Goal: Task Accomplishment & Management: Complete application form

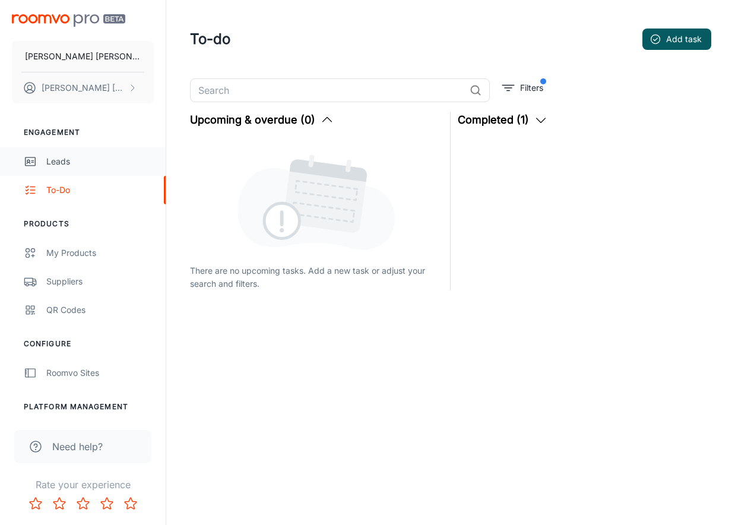
click at [68, 161] on div "Leads" at bounding box center [99, 161] width 107 height 13
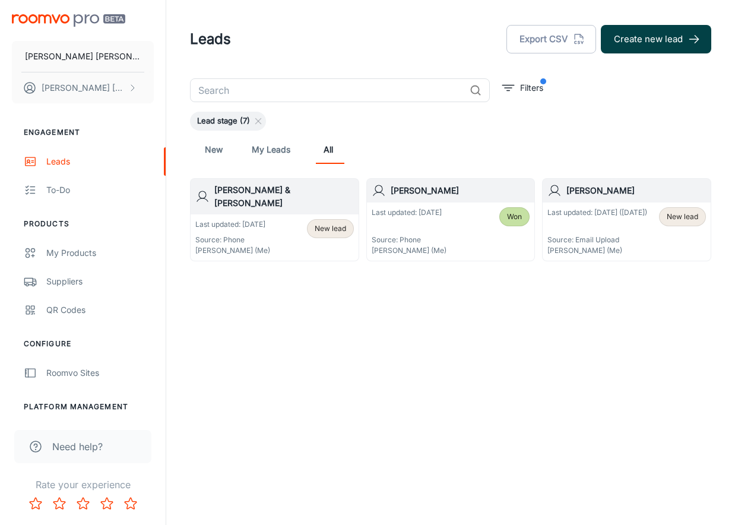
click at [635, 36] on button "Create new lead" at bounding box center [656, 39] width 110 height 28
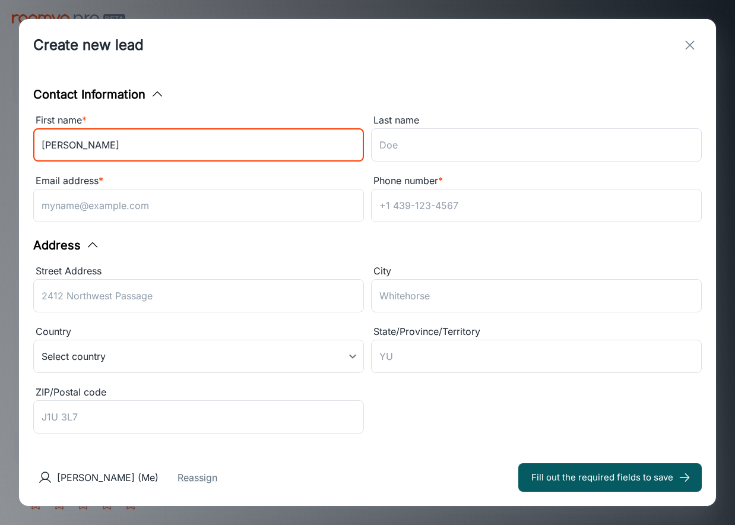
type input "[PERSON_NAME]"
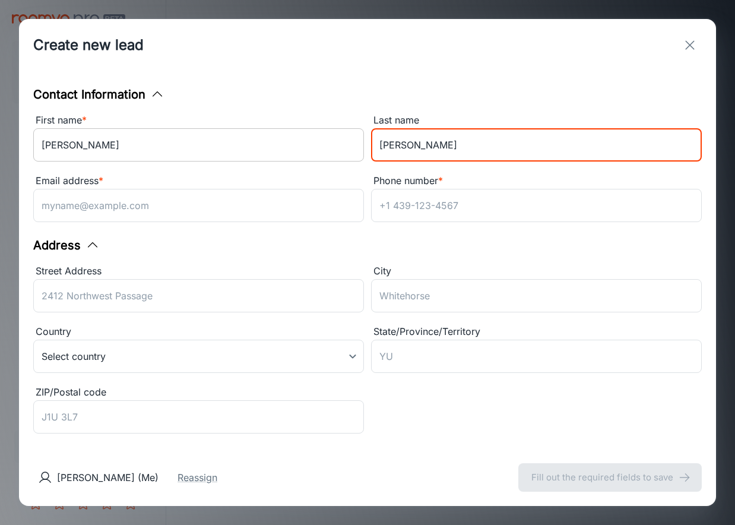
type input "[PERSON_NAME]"
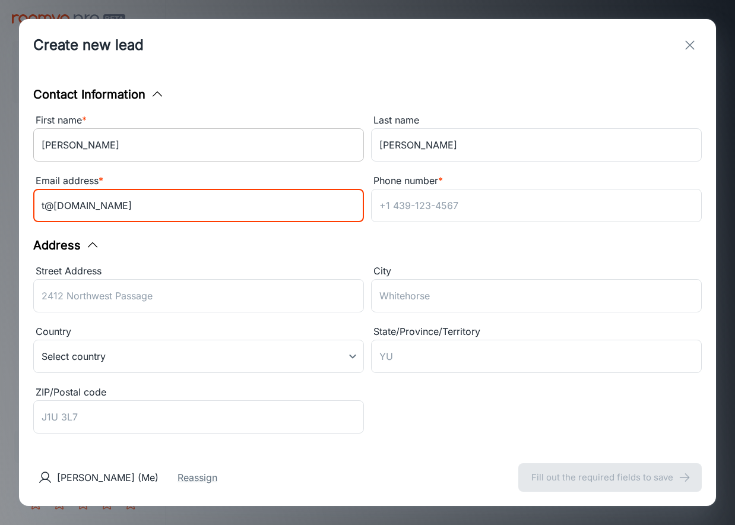
type input "t@[DOMAIN_NAME]"
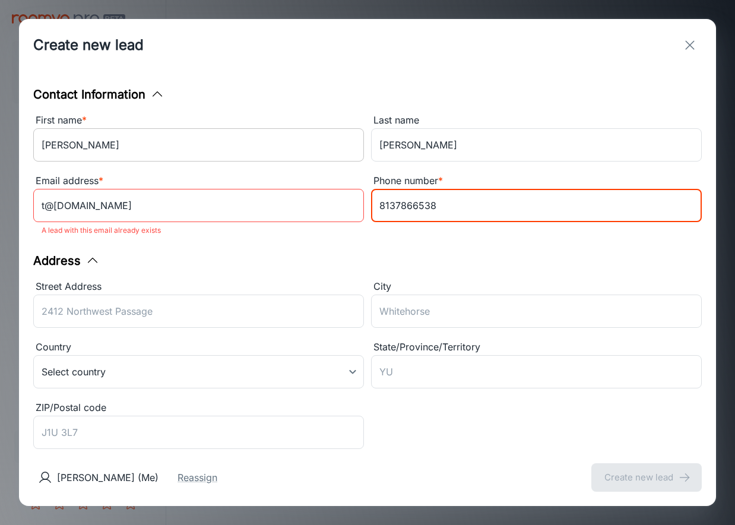
type input "8137866538"
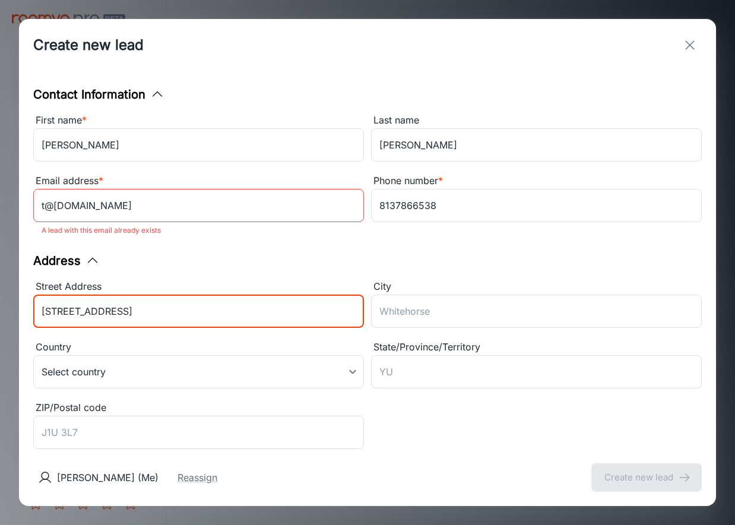
type input "[STREET_ADDRESS]"
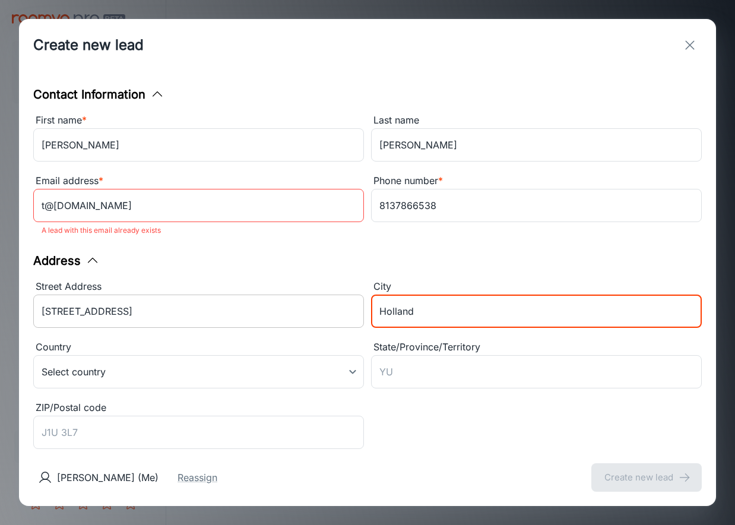
type input "Holland"
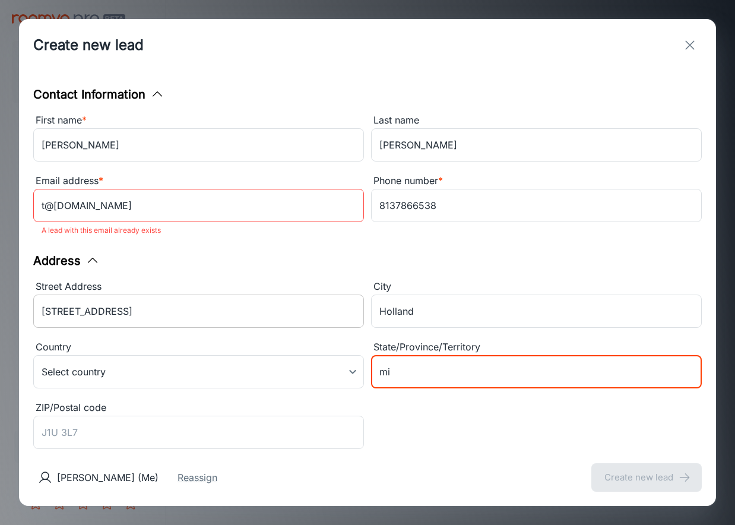
type input "mi"
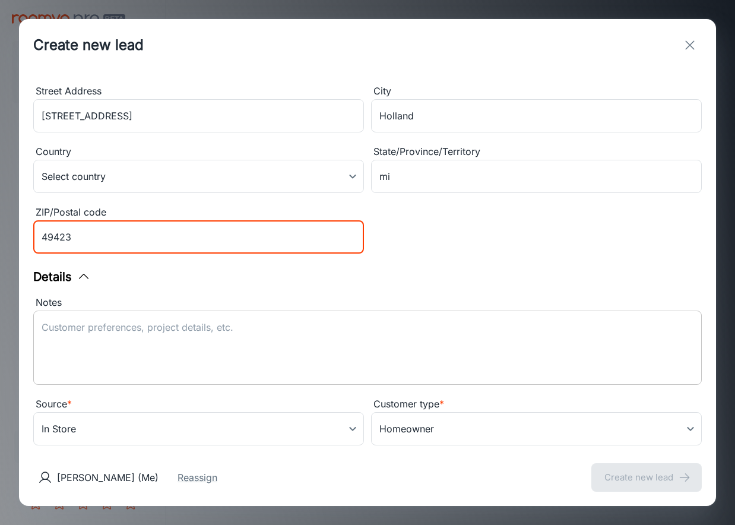
scroll to position [192, 0]
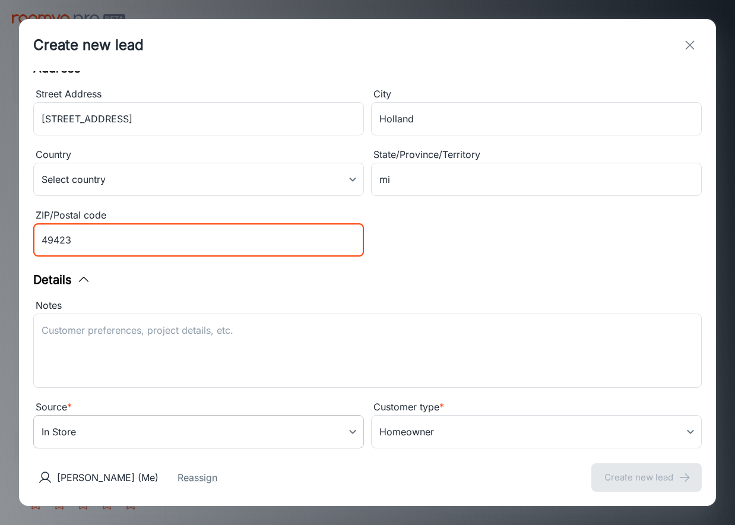
type input "49423"
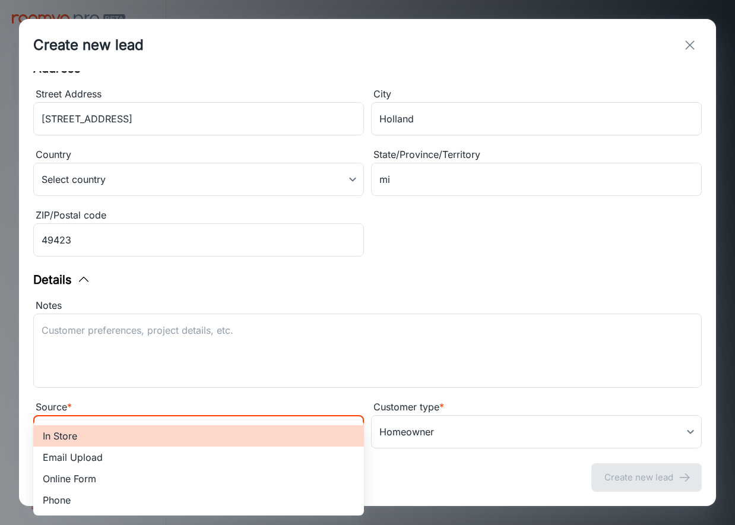
click at [353, 431] on body "[PERSON_NAME] [PERSON_NAME] Floors [PERSON_NAME] Engagement Leads To-do Product…" at bounding box center [367, 262] width 735 height 525
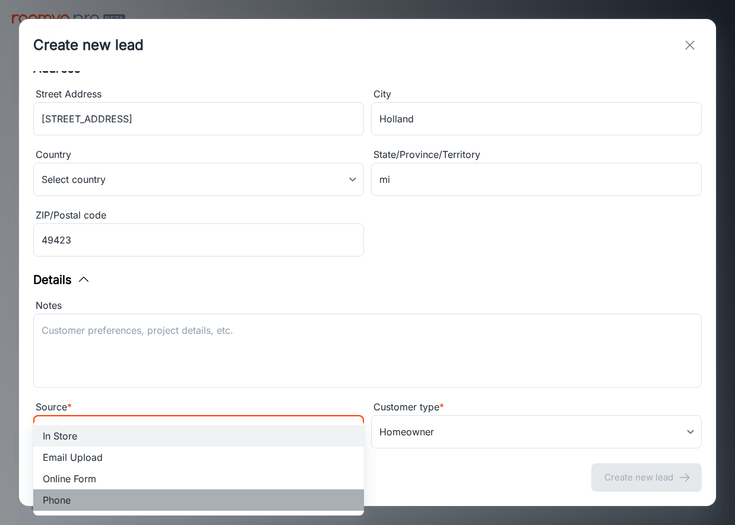
click at [139, 500] on li "Phone" at bounding box center [198, 499] width 331 height 21
type input "phone"
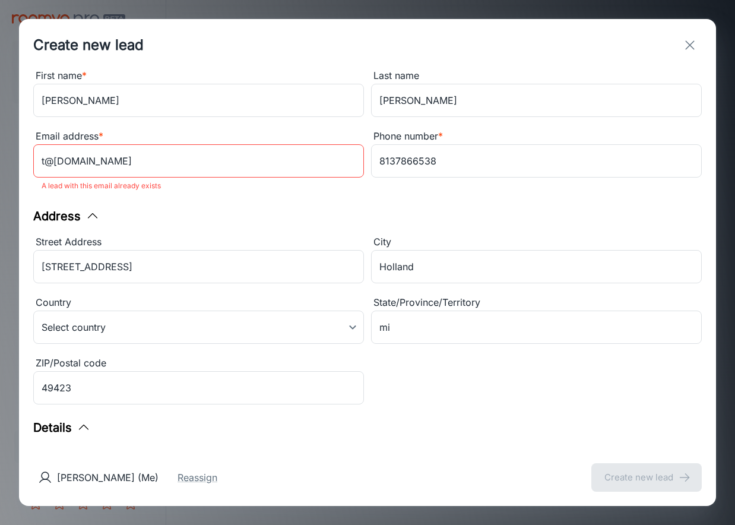
scroll to position [49, 0]
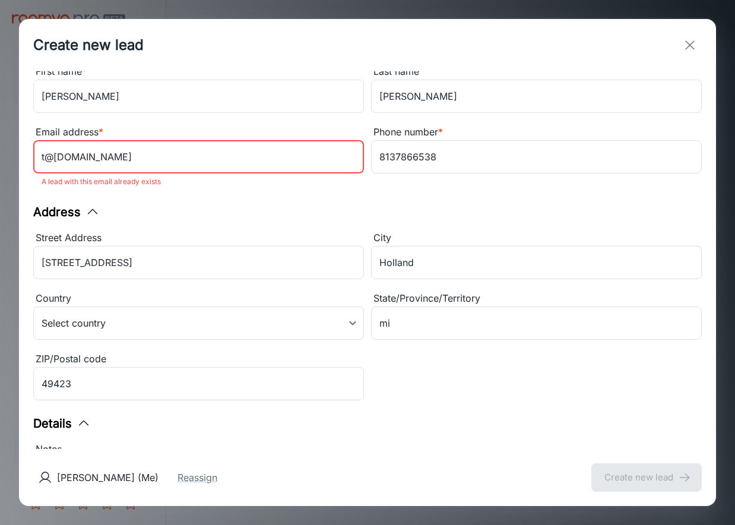
drag, startPoint x: 166, startPoint y: 159, endPoint x: 3, endPoint y: 144, distance: 163.4
click at [3, 144] on div "Create new lead Contact Information First name * [PERSON_NAME] ​ Last name [PER…" at bounding box center [367, 262] width 735 height 525
type input "[EMAIL_ADDRESS][DOMAIN_NAME]"
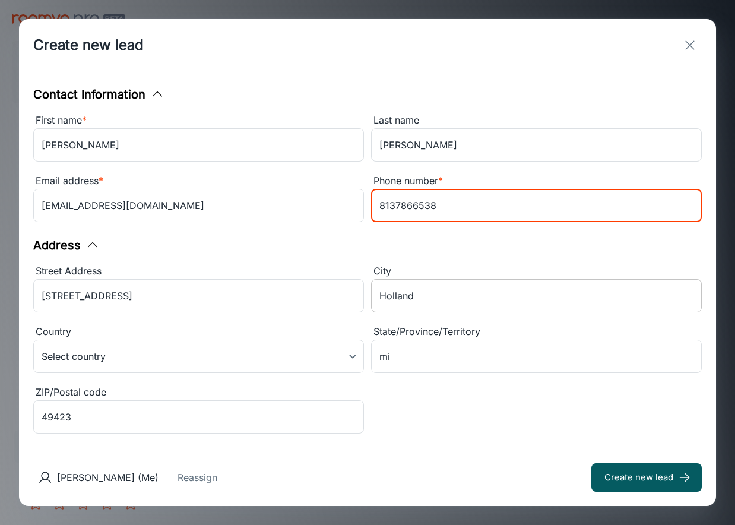
scroll to position [0, 0]
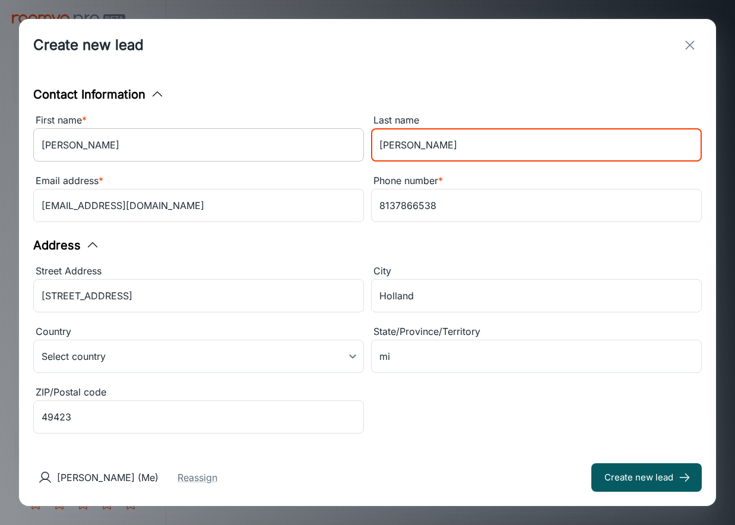
drag, startPoint x: 440, startPoint y: 144, endPoint x: 350, endPoint y: 145, distance: 90.2
click at [350, 145] on div "First name * [PERSON_NAME] ​ Last name [PERSON_NAME] Email address * [PERSON_NA…" at bounding box center [364, 166] width 676 height 121
type input "[PERSON_NAME]"
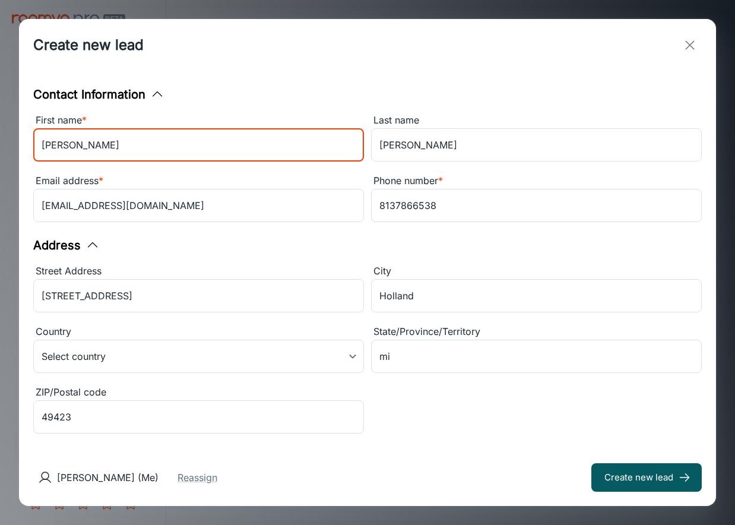
drag, startPoint x: 66, startPoint y: 145, endPoint x: 26, endPoint y: 145, distance: 41.0
click at [26, 145] on div "Contact Information First name * [PERSON_NAME] ​ Last name [PERSON_NAME] ​ Emai…" at bounding box center [367, 260] width 697 height 378
type input "[PERSON_NAME]"
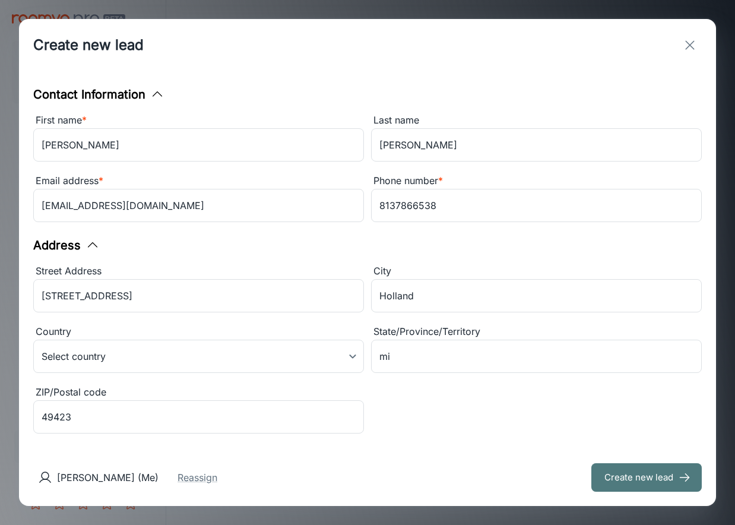
click at [648, 477] on button "Create new lead" at bounding box center [646, 477] width 110 height 28
type input "in_store"
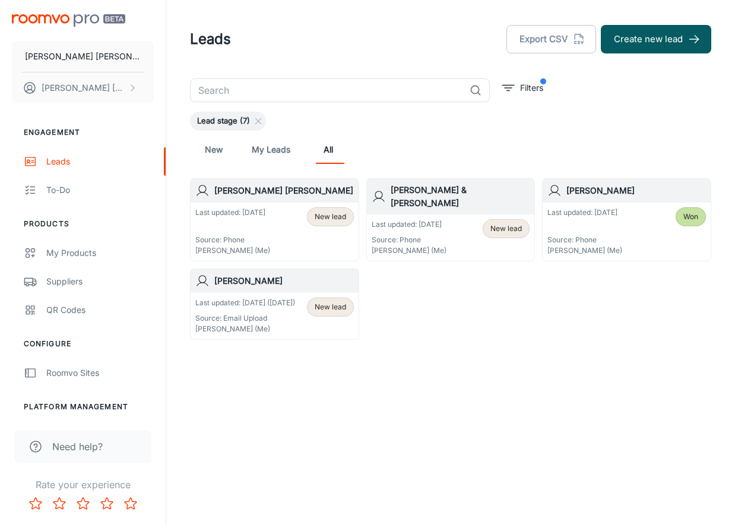
click at [253, 203] on div "Last updated: [DATE] Source: Phone [PERSON_NAME] (Me) New lead" at bounding box center [275, 231] width 168 height 58
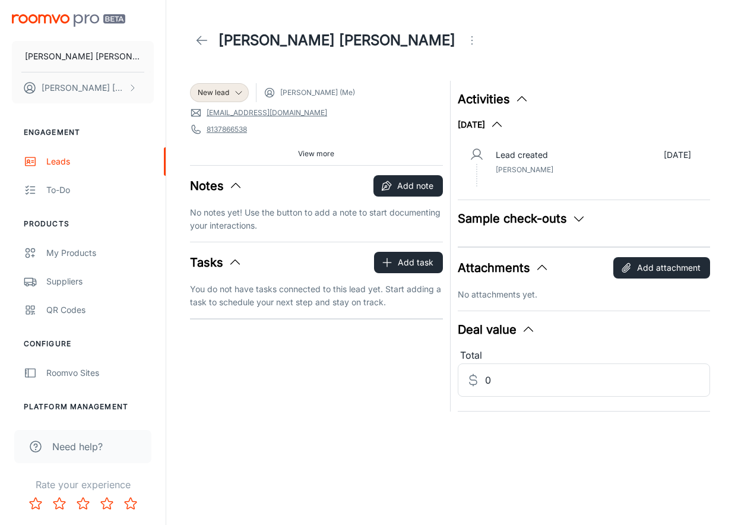
click at [312, 151] on span "View more" at bounding box center [316, 153] width 36 height 11
